Goal: Task Accomplishment & Management: Complete application form

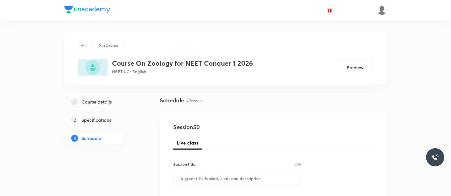
click at [199, 107] on div "Schedule 49 classes" at bounding box center [273, 105] width 227 height 18
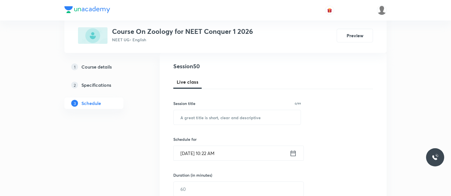
scroll to position [64, 0]
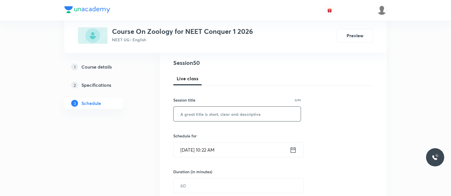
click at [211, 111] on input "text" at bounding box center [237, 113] width 127 height 14
paste input "Endocrine glands and Hormones, Human Endocrine system - Chemical Coordination a…"
click at [206, 117] on input "Endocrine glands and Hormones, Human Endocrine system - Chemical Coordination a…" at bounding box center [237, 113] width 127 height 14
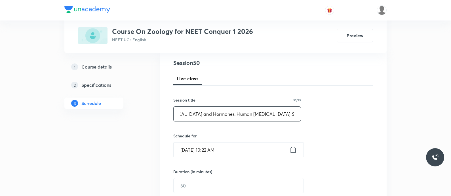
type input "Endocrine Glands and Hormones, Human Endocrine System - Chemical Coordination a…"
click at [292, 150] on icon at bounding box center [293, 150] width 7 height 8
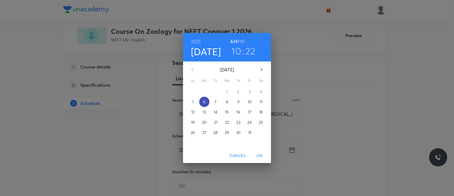
click at [204, 100] on p "6" at bounding box center [204, 102] width 2 height 6
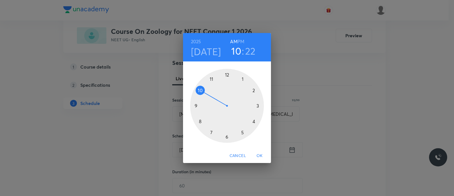
click at [198, 88] on div at bounding box center [227, 106] width 74 height 74
click at [225, 136] on div at bounding box center [227, 106] width 74 height 74
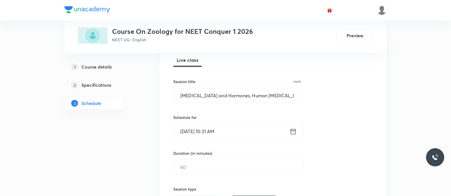
scroll to position [84, 0]
click at [292, 132] on icon at bounding box center [293, 130] width 7 height 8
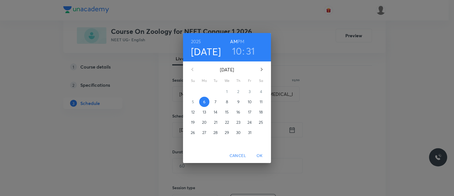
click at [250, 52] on h3 "31" at bounding box center [250, 51] width 9 height 12
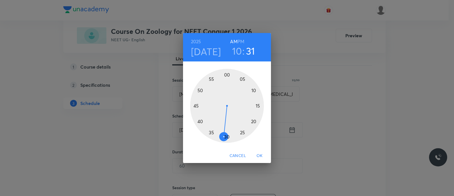
click at [227, 137] on div at bounding box center [227, 106] width 74 height 74
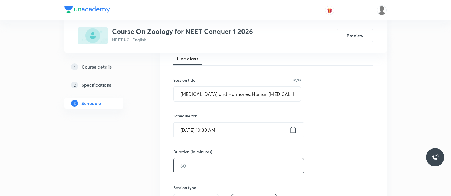
click at [207, 165] on input "text" at bounding box center [239, 165] width 130 height 14
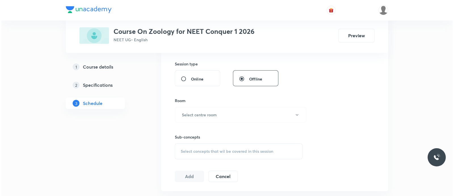
scroll to position [208, 0]
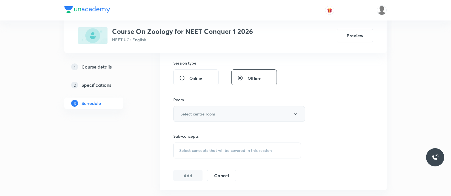
type input "90"
click at [226, 111] on button "Select centre room" at bounding box center [239, 114] width 132 height 16
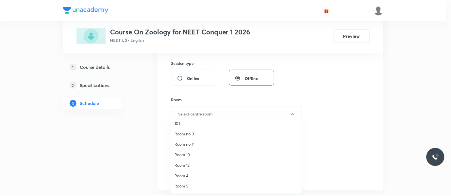
scroll to position [74, 0]
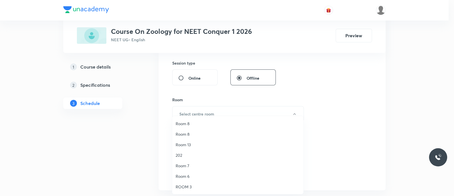
click at [191, 185] on span "ROOM 3" at bounding box center [238, 186] width 124 height 6
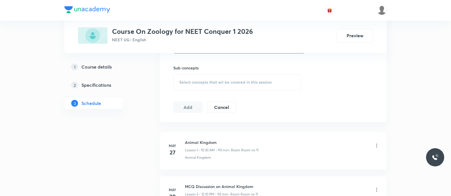
scroll to position [278, 0]
click at [191, 185] on h6 "MCQ Discussion on Animal Kingdom" at bounding box center [221, 185] width 73 height 6
click at [212, 81] on span "Select concepts that wil be covered in this session" at bounding box center [225, 80] width 93 height 5
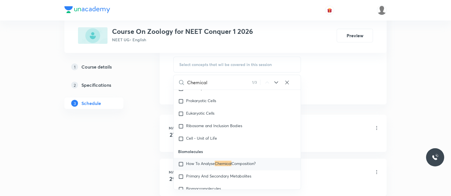
scroll to position [930, 0]
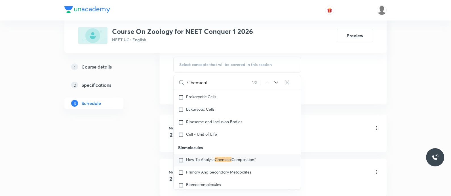
type input "Chemical"
click at [278, 84] on icon at bounding box center [276, 82] width 7 height 7
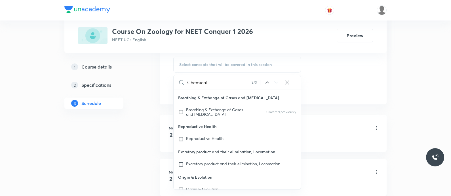
scroll to position [10621, 0]
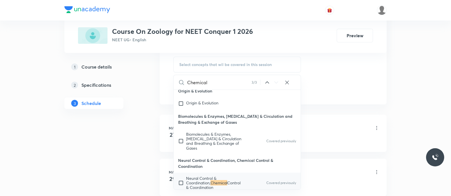
click at [229, 83] on input "Chemical" at bounding box center [219, 82] width 64 height 14
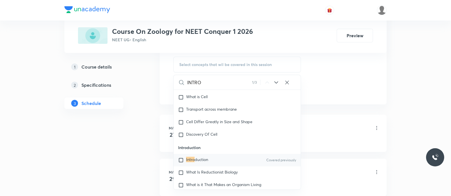
scroll to position [4682, 0]
type input "INTRO"
click at [179, 162] on input "checkbox" at bounding box center [182, 161] width 8 height 6
checkbox input "true"
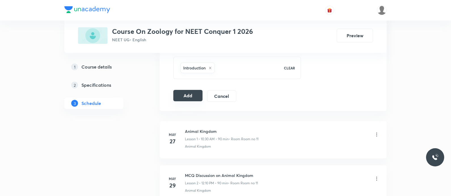
click at [192, 96] on button "Add" at bounding box center [187, 95] width 29 height 11
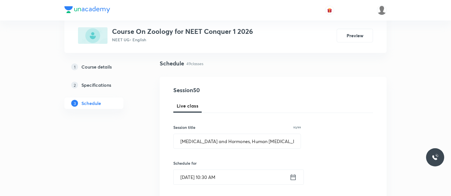
scroll to position [37, 0]
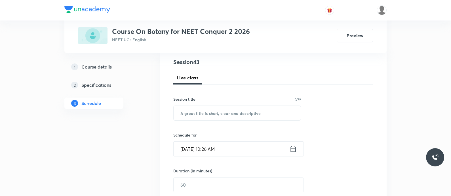
scroll to position [74, 0]
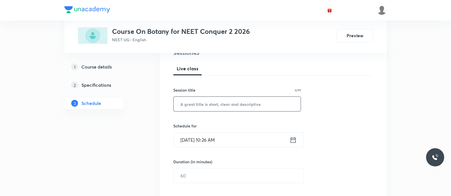
click at [206, 103] on input "text" at bounding box center [237, 104] width 127 height 14
paste input "Respiration in Plants - Glycolysis and Anaerobic Respiration"
click at [222, 101] on input "Respiration in Plants - Glycolysis and Anaerobic Respiration" at bounding box center [237, 104] width 127 height 14
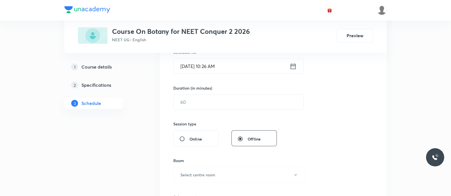
scroll to position [148, 0]
type input "Respiration in Plants - Glycolysis and Anaerobic Respiration"
click at [295, 64] on icon at bounding box center [293, 66] width 5 height 6
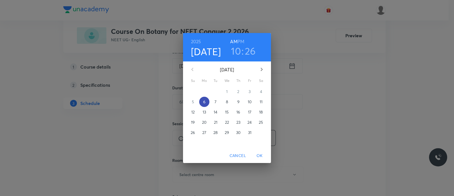
click at [203, 102] on p "6" at bounding box center [204, 102] width 2 height 6
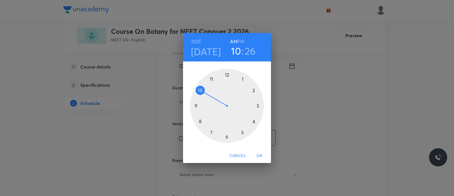
click at [200, 91] on div at bounding box center [227, 106] width 74 height 74
click at [227, 138] on div at bounding box center [227, 106] width 74 height 74
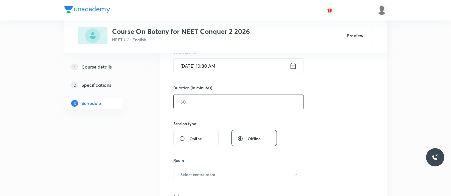
click at [194, 106] on input "text" at bounding box center [239, 101] width 130 height 14
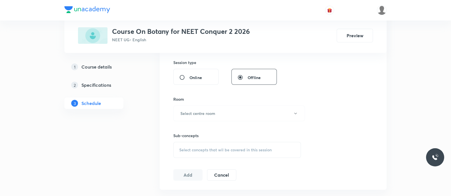
scroll to position [241, 0]
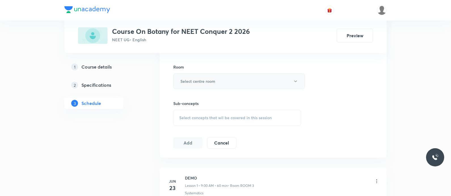
type input "90"
click at [199, 83] on h6 "Select centre room" at bounding box center [198, 81] width 35 height 6
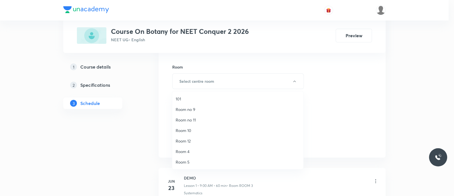
click at [200, 106] on span "Room no 9" at bounding box center [238, 109] width 124 height 6
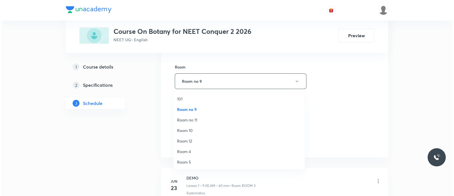
scroll to position [74, 0]
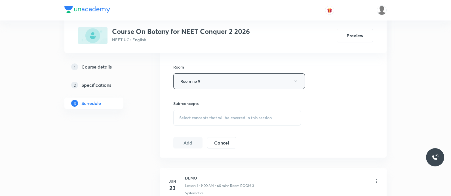
click at [204, 81] on button "Room no 9" at bounding box center [239, 81] width 132 height 16
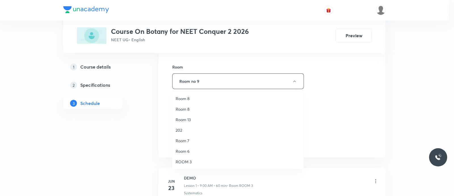
click at [186, 142] on span "Room 7" at bounding box center [238, 140] width 124 height 6
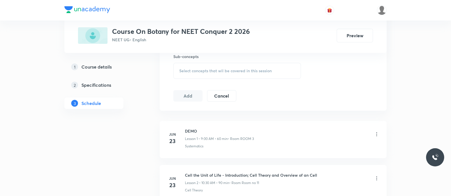
scroll to position [292, 0]
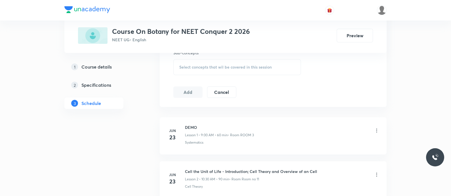
click at [195, 62] on div "Select concepts that wil be covered in this session" at bounding box center [237, 67] width 128 height 16
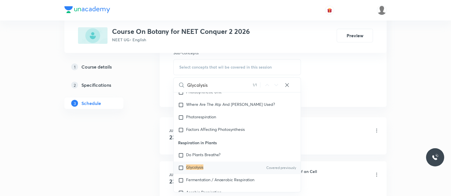
scroll to position [1843, 0]
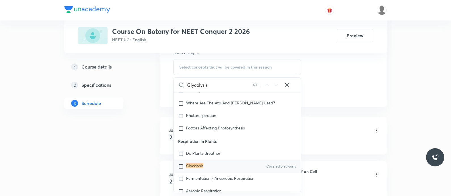
type input "Glycolysis"
click at [189, 165] on mark "Glycolysis" at bounding box center [194, 165] width 17 height 5
checkbox input "true"
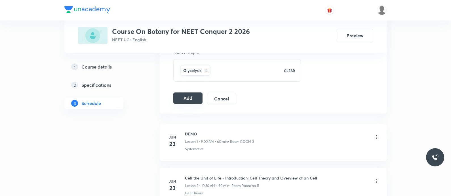
click at [187, 101] on button "Add" at bounding box center [187, 97] width 29 height 11
